Goal: Information Seeking & Learning: Find specific fact

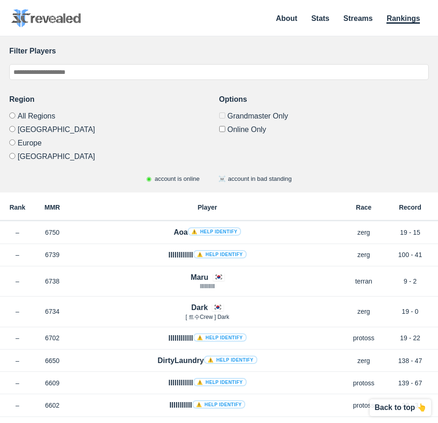
drag, startPoint x: 125, startPoint y: 322, endPoint x: 129, endPoint y: 135, distance: 187.4
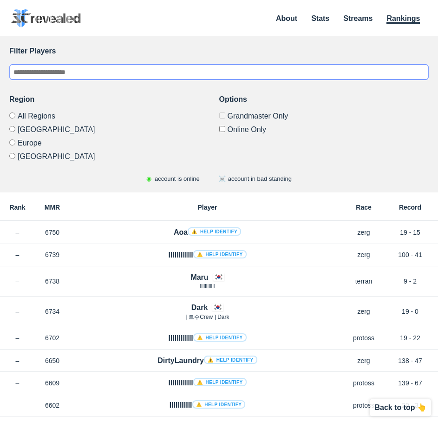
click at [96, 76] on input "text" at bounding box center [219, 72] width 420 height 16
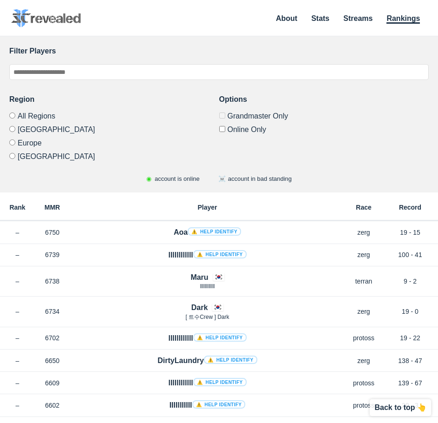
click at [77, 179] on div "◉ account is online ☠️ account in bad standing" at bounding box center [219, 178] width 420 height 9
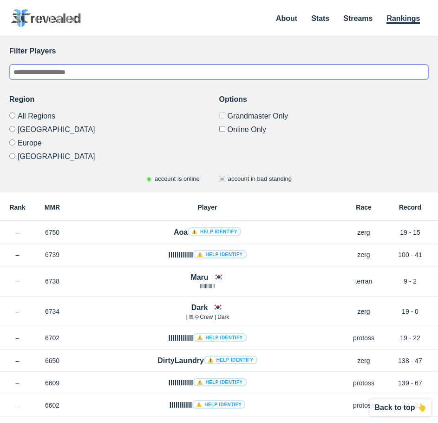
click at [140, 76] on input "text" at bounding box center [219, 72] width 420 height 16
type input "*"
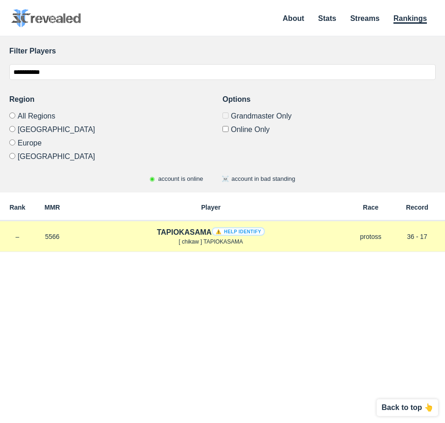
click at [174, 235] on h4 "TAPIOKASAMA ⚠️ Help identify" at bounding box center [211, 232] width 108 height 11
click at [206, 240] on span "[ chikaw ] TAPIOKASAMA" at bounding box center [211, 241] width 64 height 7
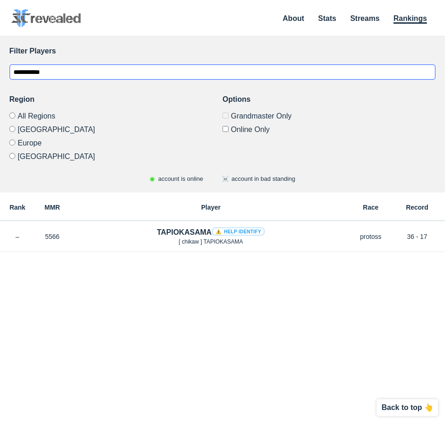
drag, startPoint x: 76, startPoint y: 76, endPoint x: -105, endPoint y: 58, distance: 181.2
click at [0, 58] on html "**********" at bounding box center [222, 211] width 445 height 423
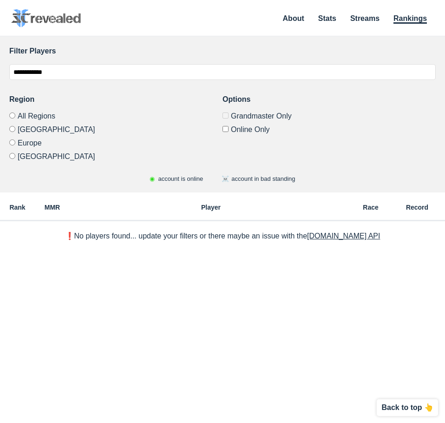
click at [79, 191] on div "**********" at bounding box center [222, 114] width 445 height 157
click at [45, 111] on div "Region All Regions [GEOGRAPHIC_DATA] [GEOGRAPHIC_DATA] [GEOGRAPHIC_DATA]" at bounding box center [115, 127] width 213 height 66
click at [32, 112] on label "All Regions" at bounding box center [115, 117] width 213 height 10
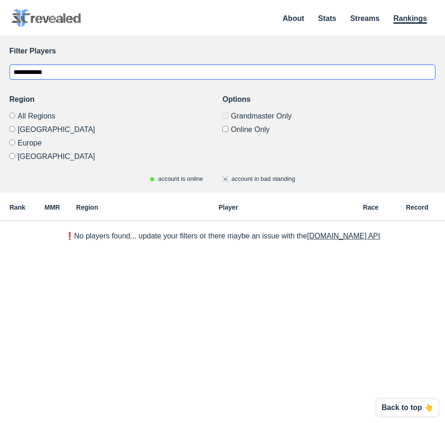
drag, startPoint x: 52, startPoint y: 74, endPoint x: -124, endPoint y: 36, distance: 179.8
click at [0, 36] on html "**********" at bounding box center [222, 211] width 445 height 423
type input "*"
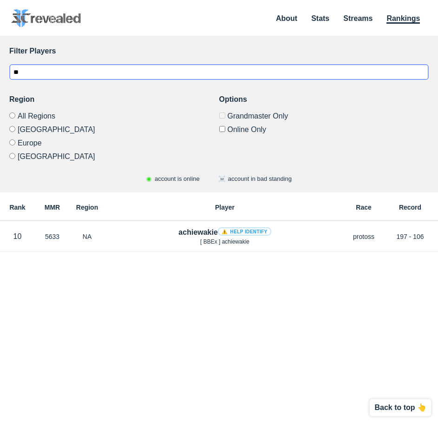
type input "*"
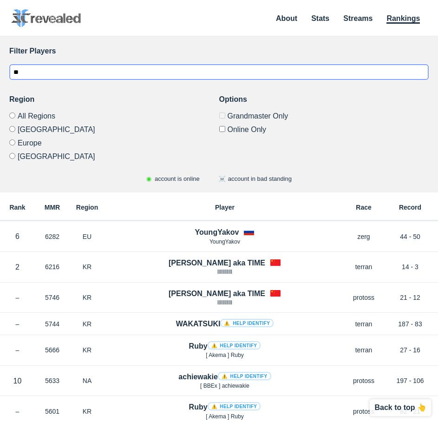
type input "*"
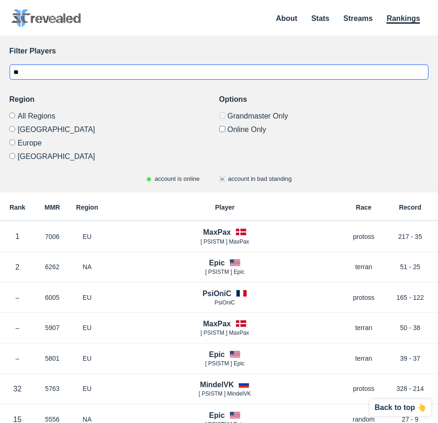
type input "*"
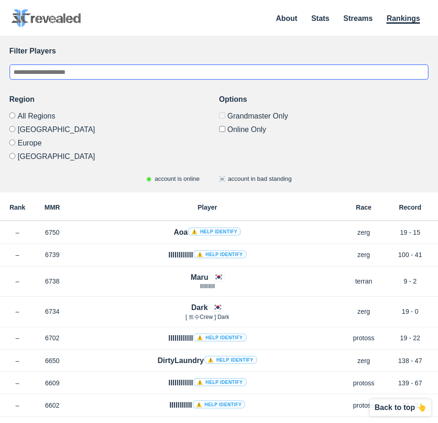
click at [85, 65] on input "text" at bounding box center [219, 72] width 420 height 16
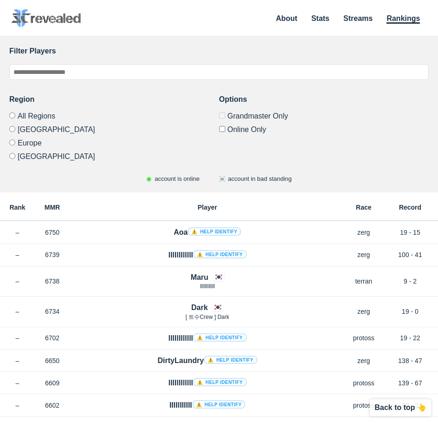
click at [231, 128] on label "Online Only" at bounding box center [324, 127] width 210 height 11
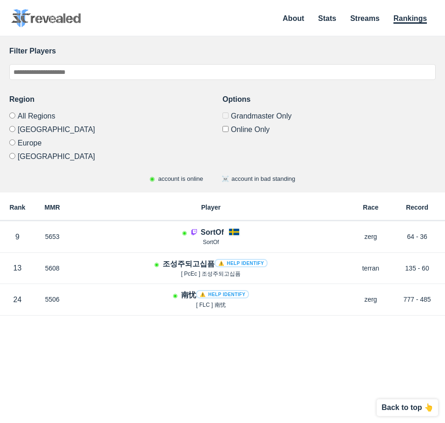
click at [225, 123] on label "Online Only" at bounding box center [329, 127] width 213 height 11
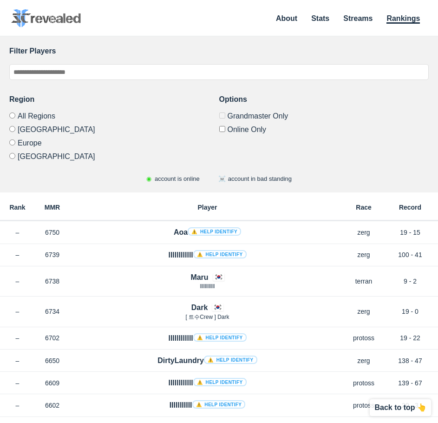
click at [227, 112] on div "Options Grandmaster Only Online Only" at bounding box center [324, 127] width 210 height 66
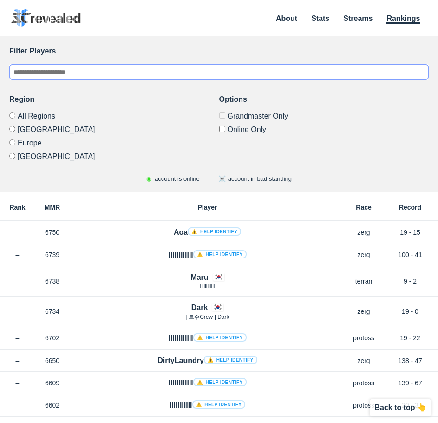
click at [171, 78] on input "text" at bounding box center [219, 72] width 420 height 16
